Goal: Navigation & Orientation: Find specific page/section

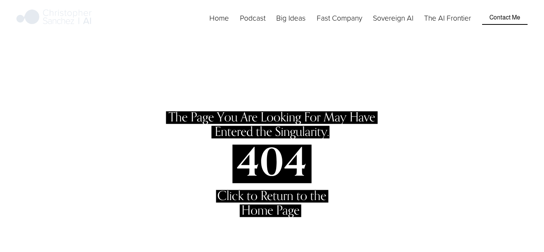
click at [60, 27] on img at bounding box center [53, 17] width 75 height 19
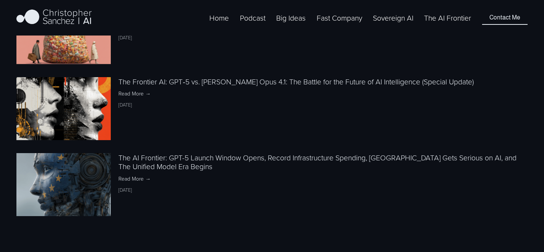
scroll to position [1294, 0]
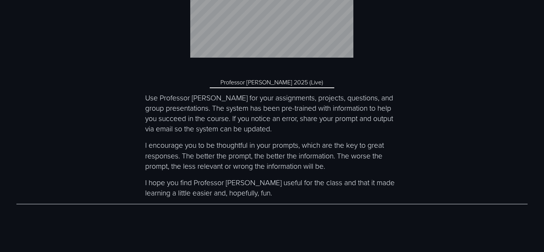
scroll to position [2786, 0]
click at [268, 78] on link "Professor [PERSON_NAME] 2025 (Live)" at bounding box center [272, 83] width 124 height 11
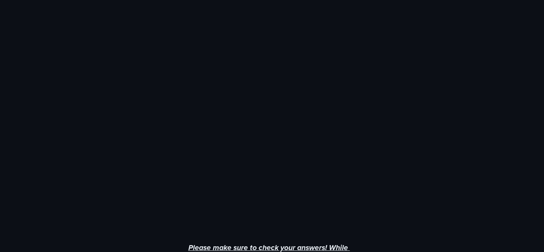
scroll to position [456, 0]
